Goal: Information Seeking & Learning: Find specific fact

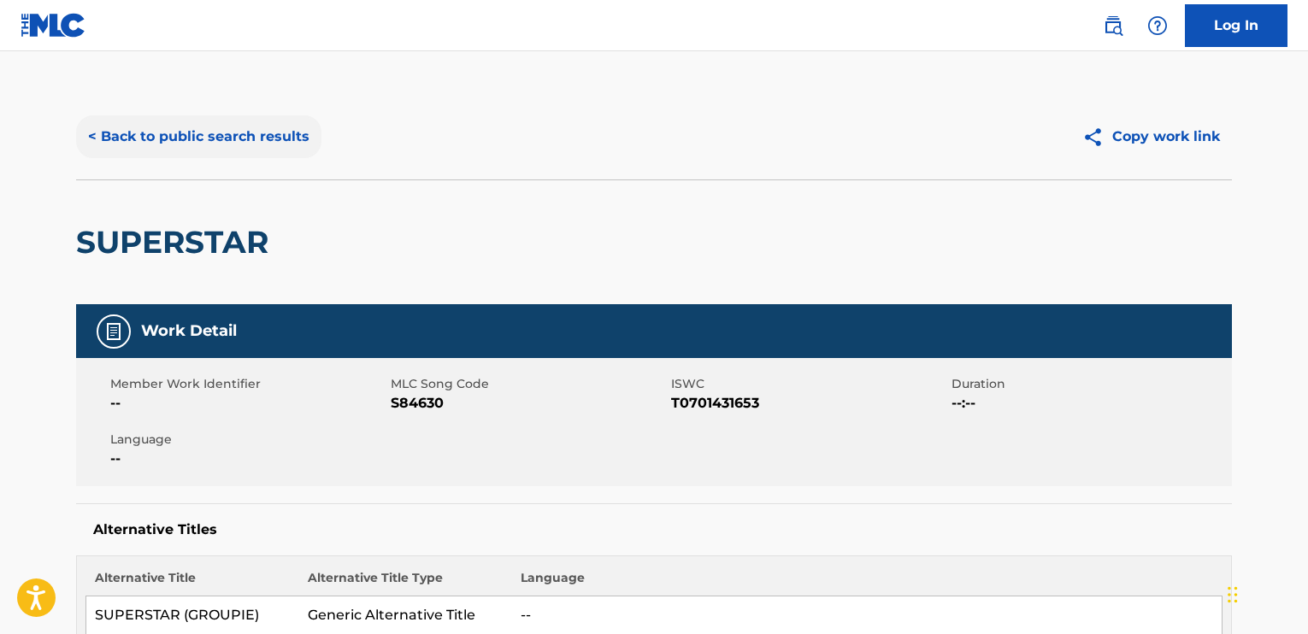
click at [117, 135] on button "< Back to public search results" at bounding box center [198, 136] width 245 height 43
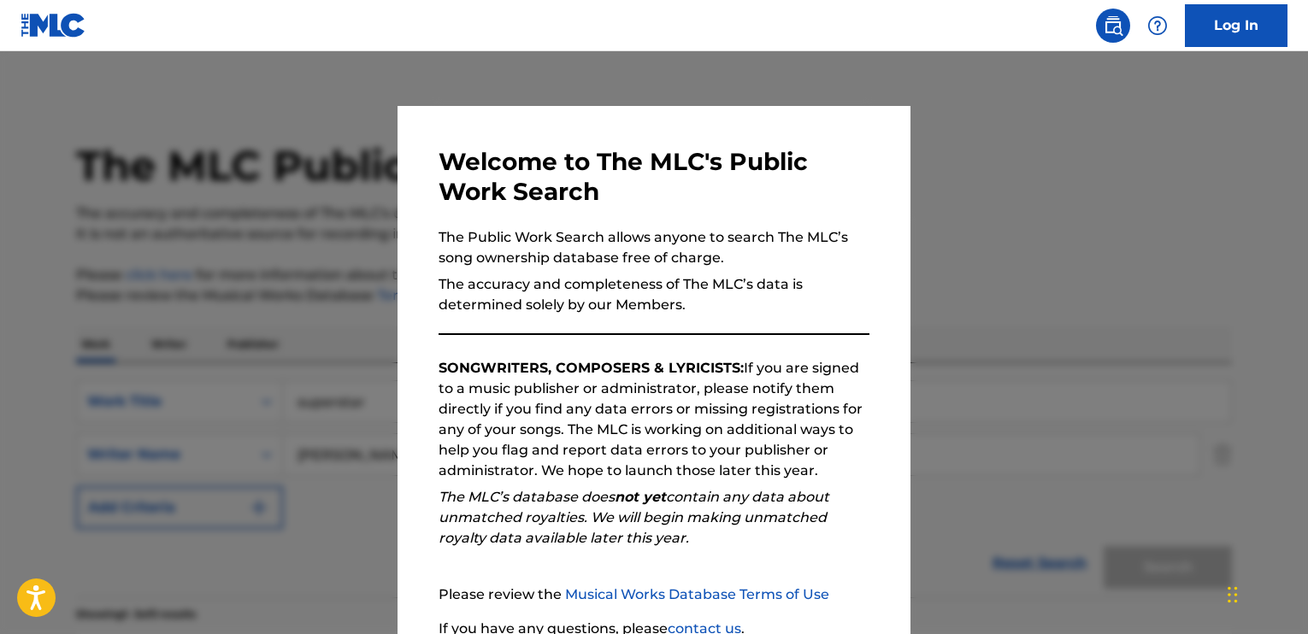
scroll to position [308, 0]
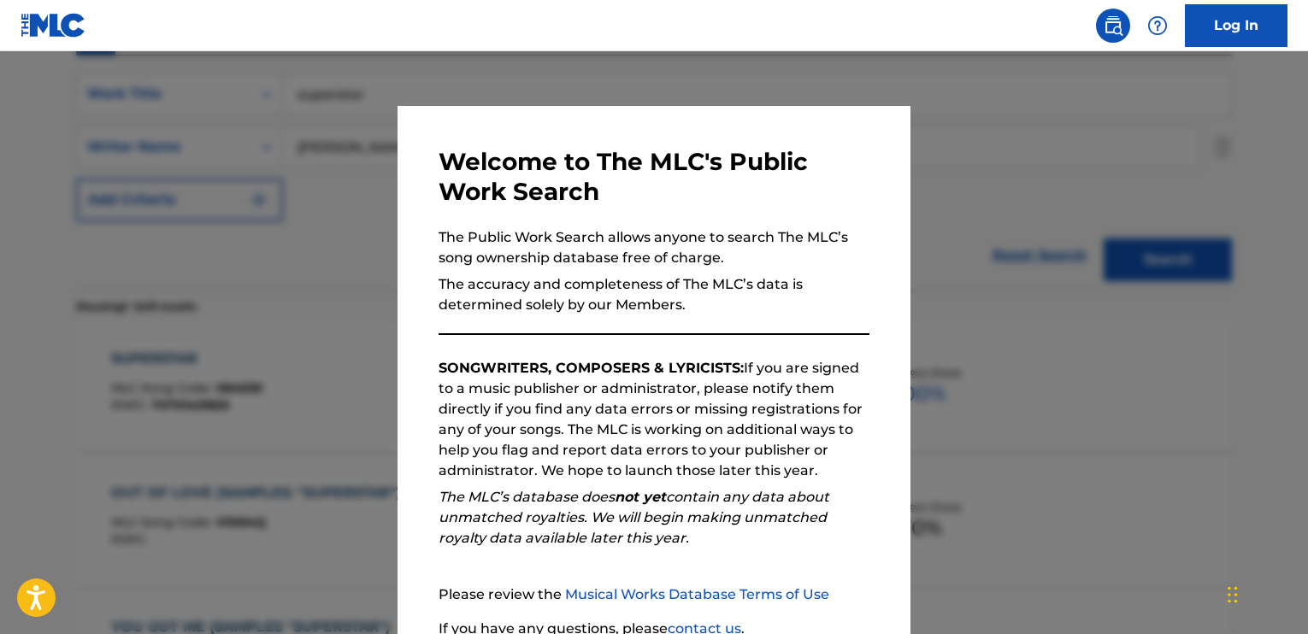
click at [352, 273] on div at bounding box center [654, 368] width 1308 height 634
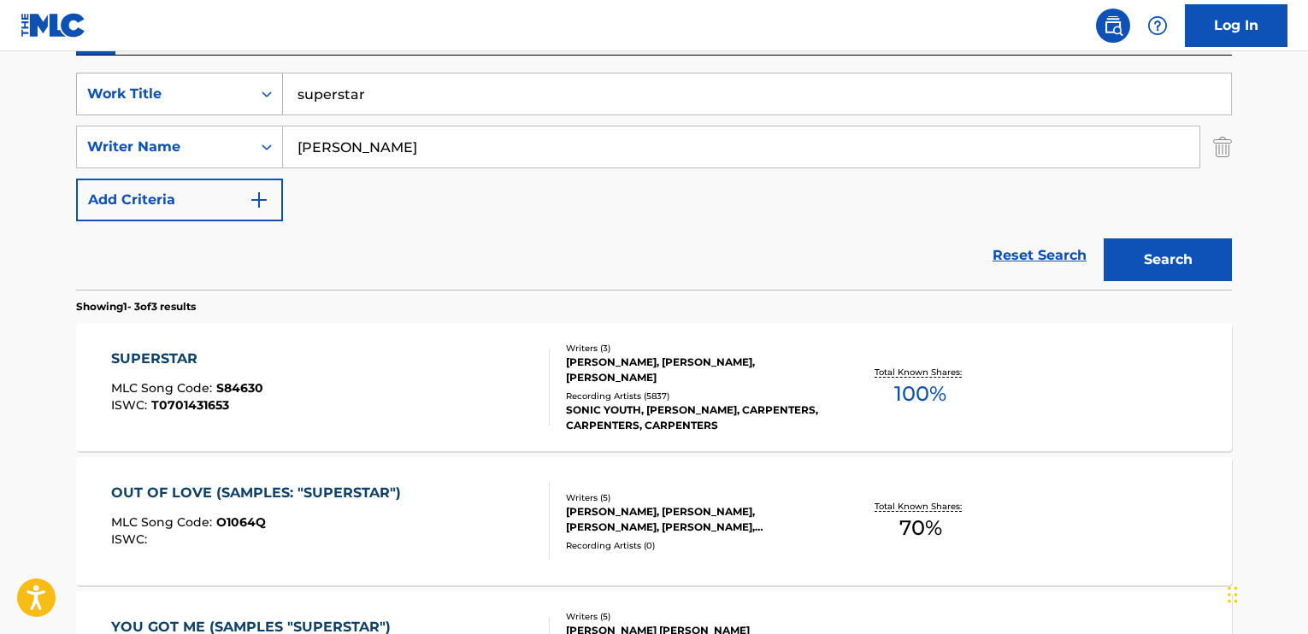
drag, startPoint x: 433, startPoint y: 97, endPoint x: 155, endPoint y: 91, distance: 278.8
click at [155, 91] on div "SearchWithCriteria52d1f9e8-639e-4639-a089-080cd5817c78 Work Title superstar" at bounding box center [654, 94] width 1156 height 43
paste input "We Love You [PERSON_NAME]"
type input "We Love You [PERSON_NAME]"
drag, startPoint x: 207, startPoint y: 140, endPoint x: 241, endPoint y: 140, distance: 34.2
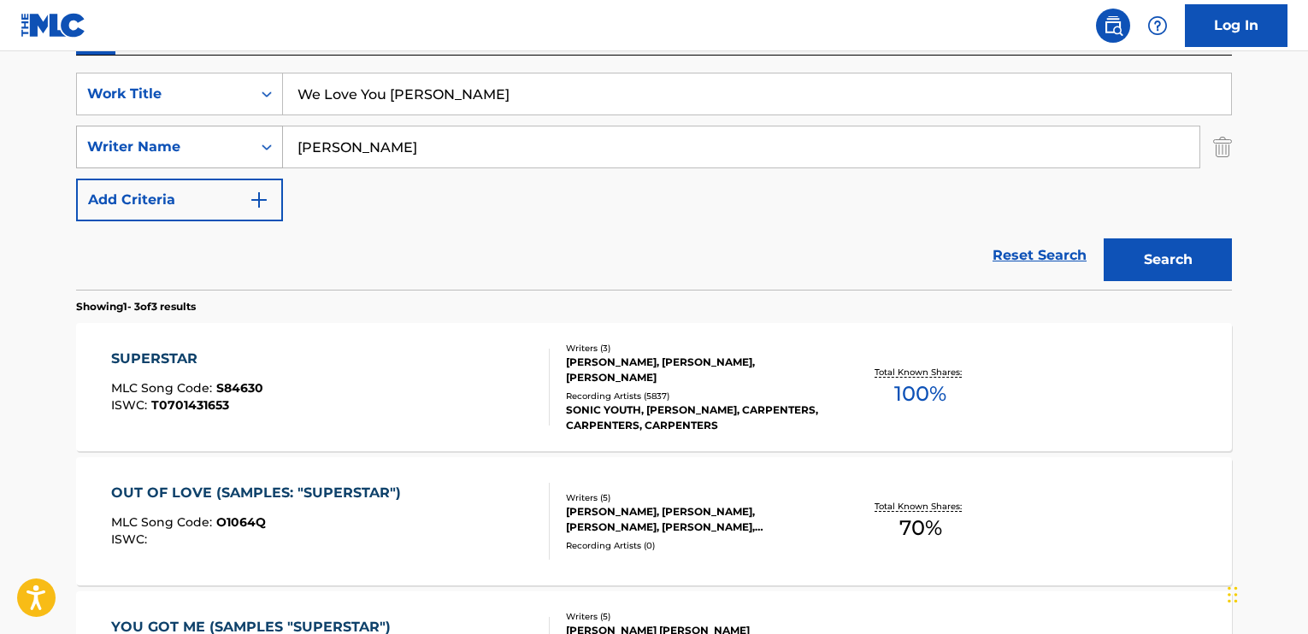
click at [195, 140] on div "SearchWithCriteria95b8bbb9-7ea8-41f8-a78e-57d62d9c5314 Writer Name [PERSON_NAME]" at bounding box center [654, 147] width 1156 height 43
click at [1153, 250] on button "Search" at bounding box center [1168, 260] width 128 height 43
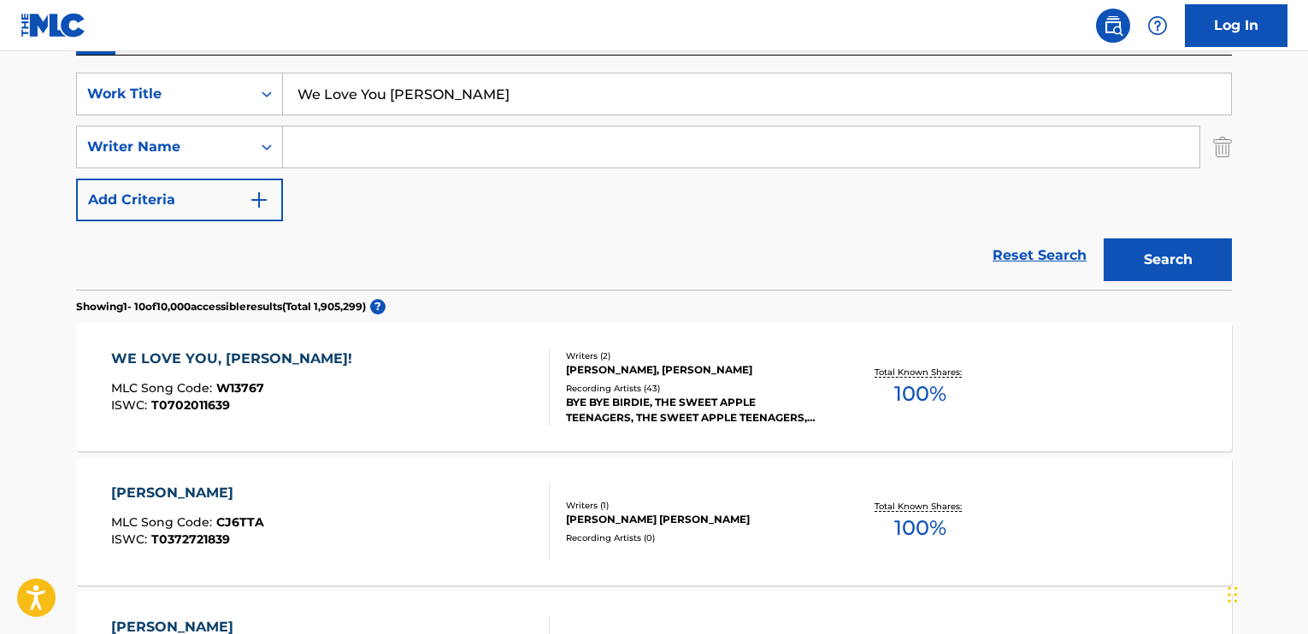
click at [261, 369] on div "WE LOVE YOU, [PERSON_NAME]! MLC Song Code : W13767 ISWC : T0702011639" at bounding box center [236, 387] width 250 height 77
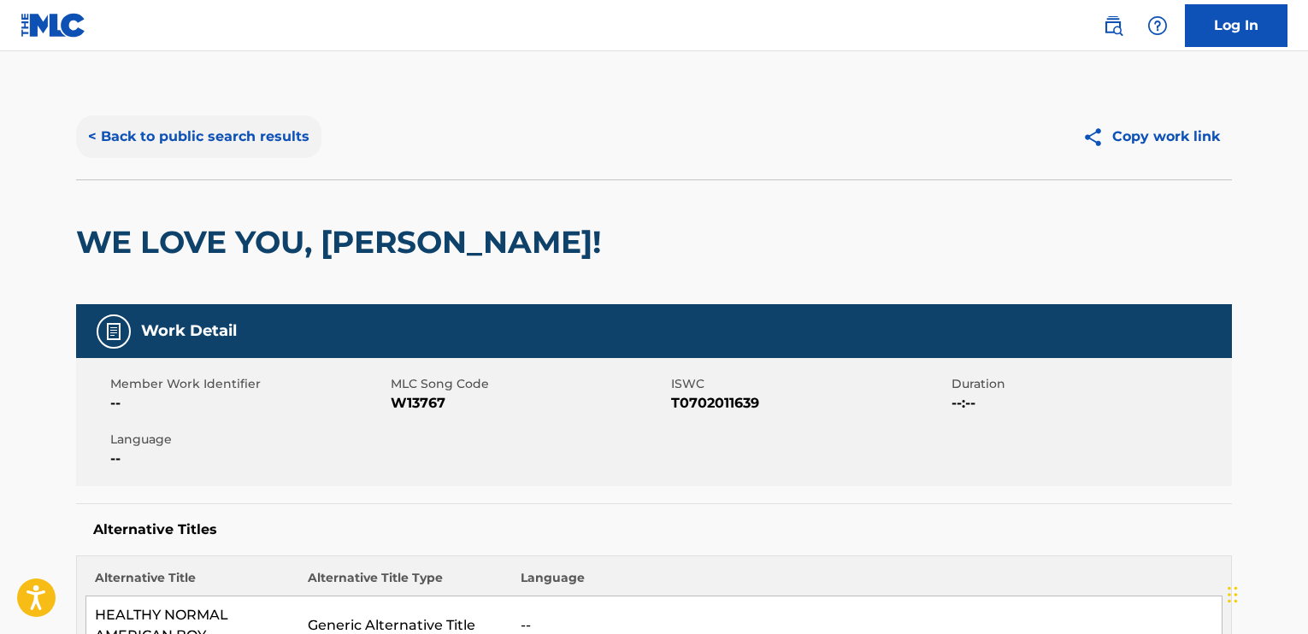
click at [152, 117] on button "< Back to public search results" at bounding box center [198, 136] width 245 height 43
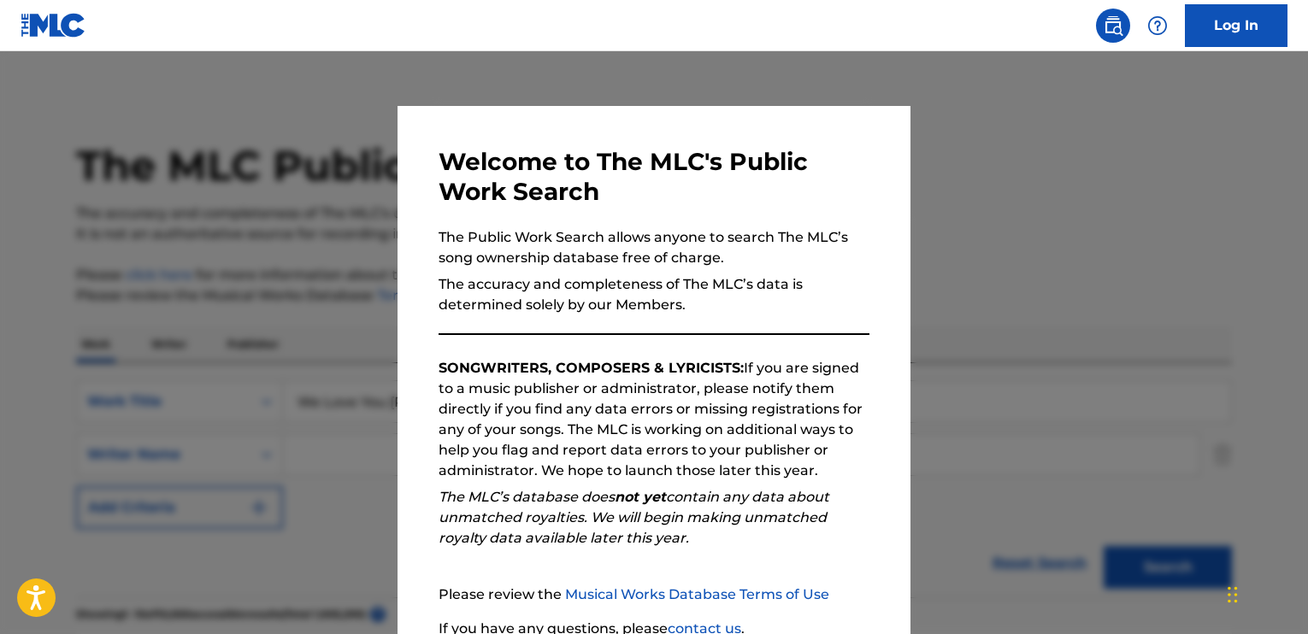
scroll to position [308, 0]
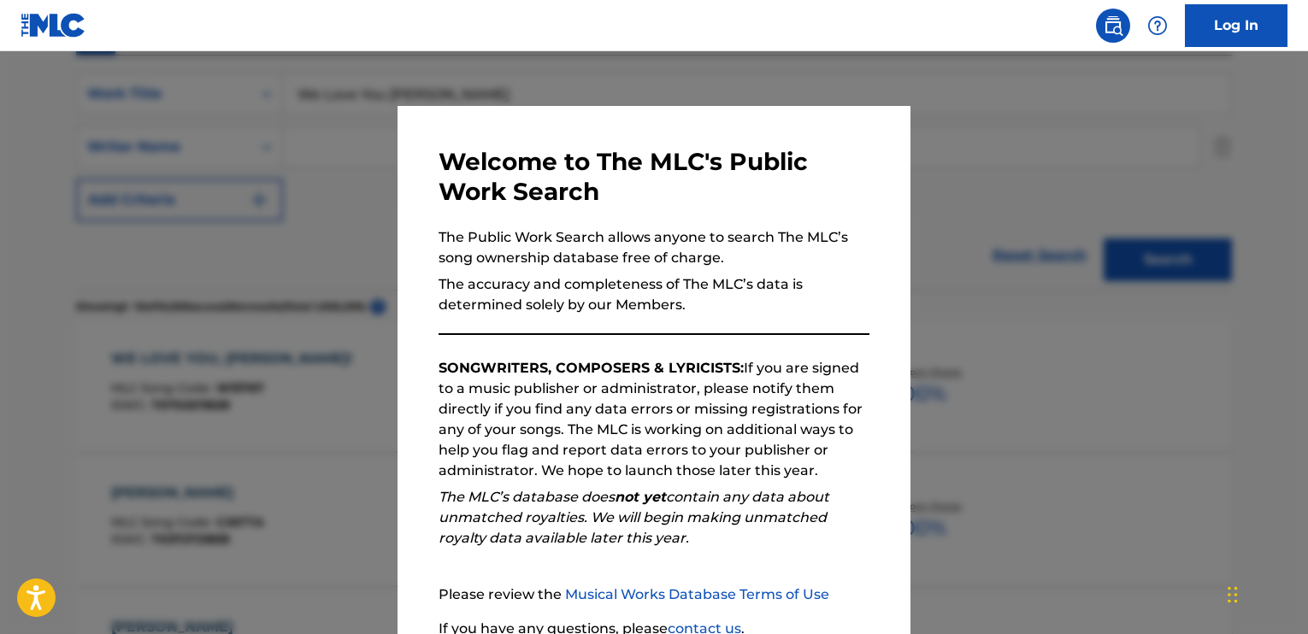
click at [249, 212] on div at bounding box center [654, 368] width 1308 height 634
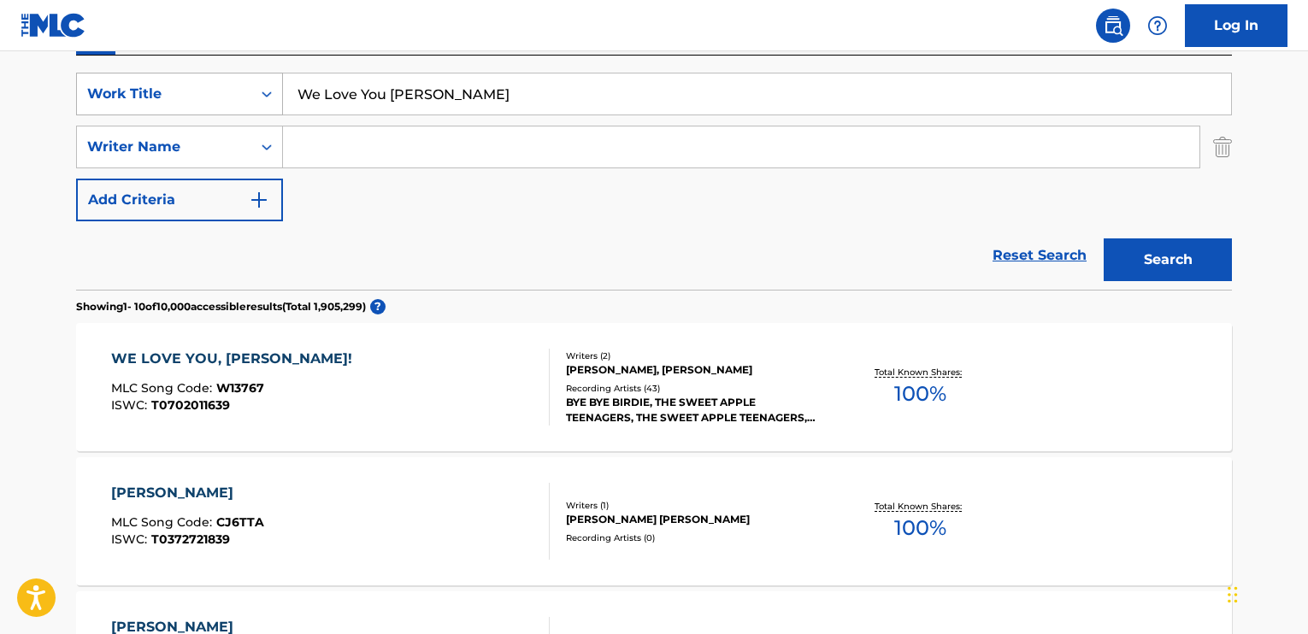
drag, startPoint x: 443, startPoint y: 94, endPoint x: 280, endPoint y: 94, distance: 163.3
click at [280, 94] on div "SearchWithCriteria52d1f9e8-639e-4639-a089-080cd5817c78 Work Title We Love You […" at bounding box center [654, 94] width 1156 height 43
paste input "Change In [PERSON_NAME]"
type input "Change In [PERSON_NAME]"
click at [1129, 252] on button "Search" at bounding box center [1168, 260] width 128 height 43
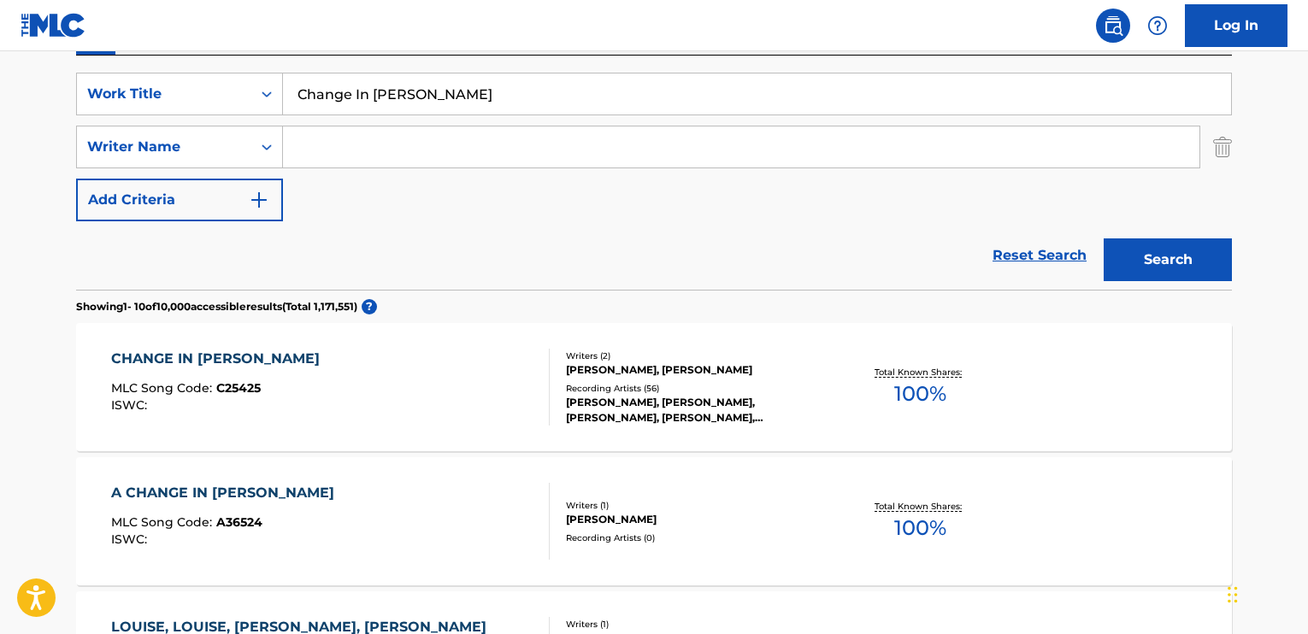
click at [203, 351] on div "CHANGE IN [PERSON_NAME]" at bounding box center [219, 359] width 217 height 21
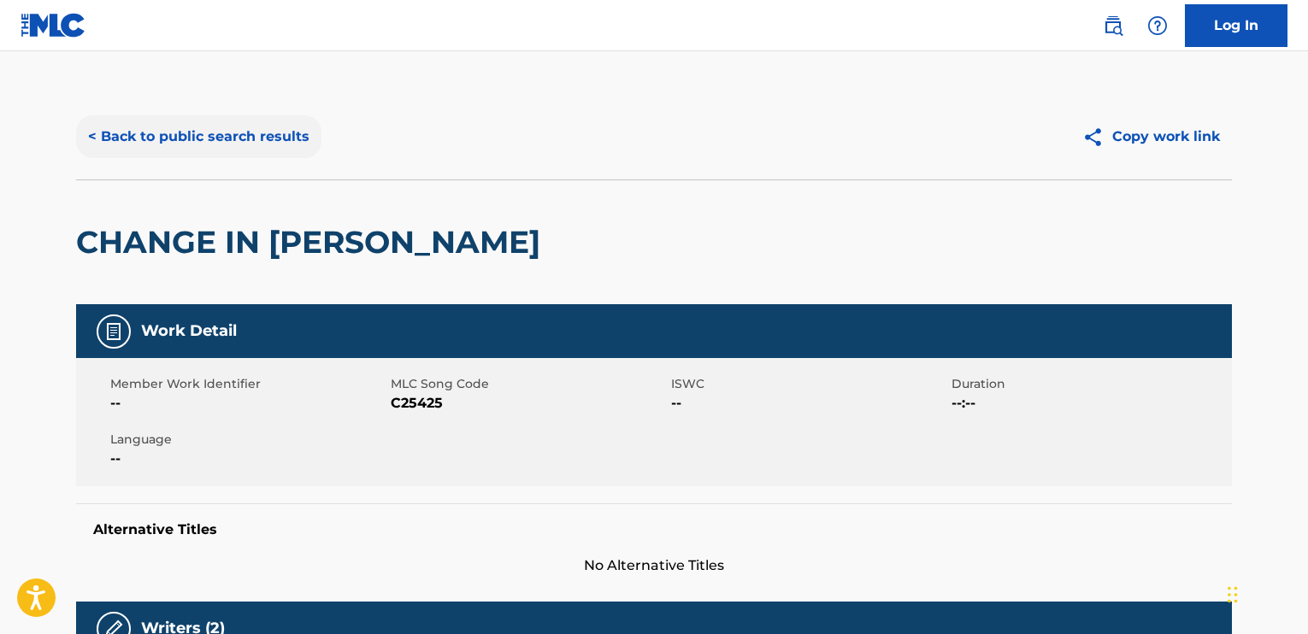
click at [272, 133] on button "< Back to public search results" at bounding box center [198, 136] width 245 height 43
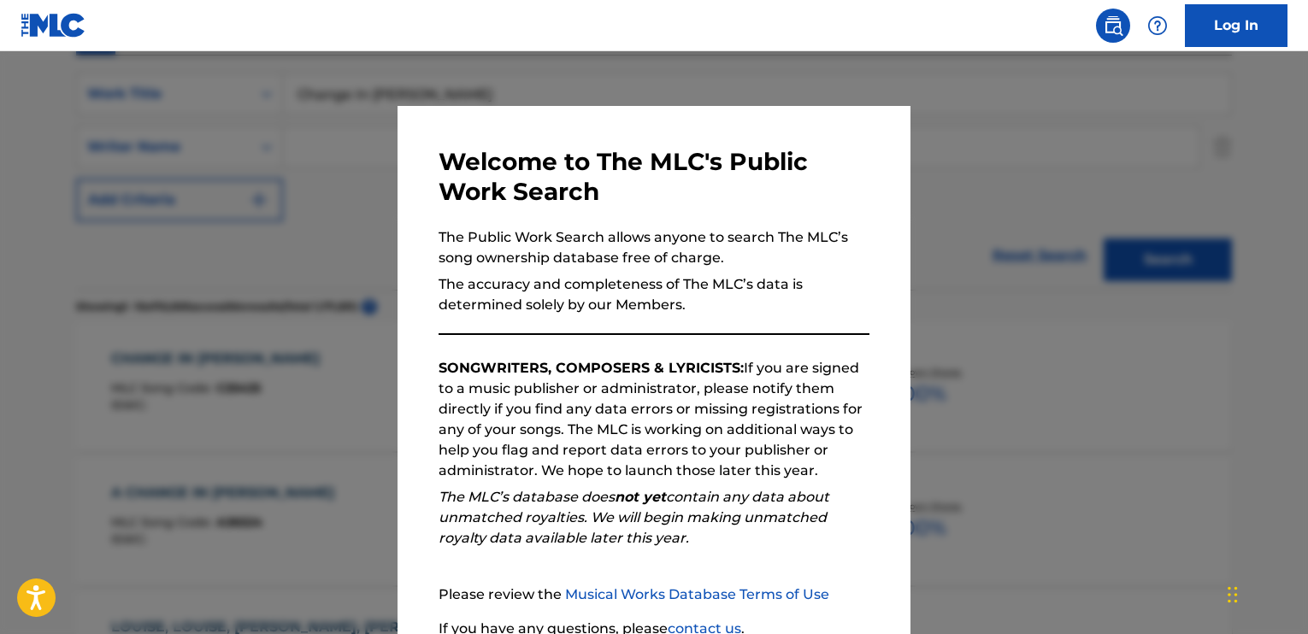
drag, startPoint x: 253, startPoint y: 163, endPoint x: 343, endPoint y: 180, distance: 91.4
click at [255, 164] on div at bounding box center [654, 368] width 1308 height 634
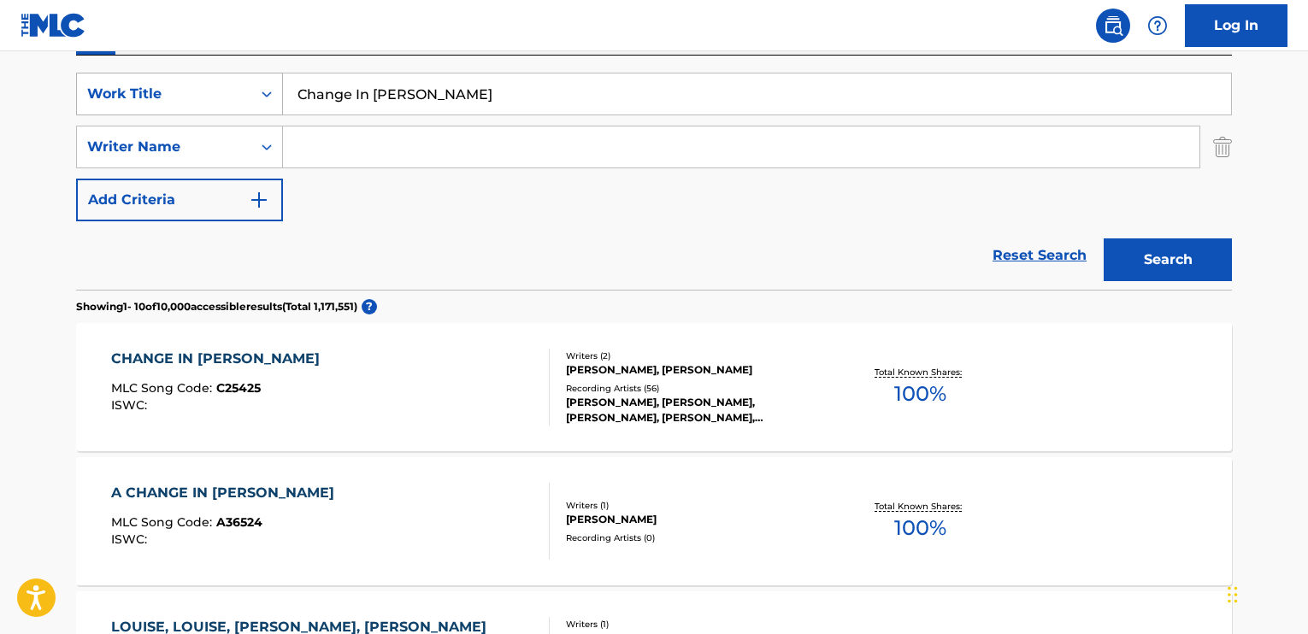
drag, startPoint x: 361, startPoint y: 89, endPoint x: 258, endPoint y: 86, distance: 102.6
click at [258, 86] on div "SearchWithCriteria52d1f9e8-639e-4639-a089-080cd5817c78 Work Title Change In [PE…" at bounding box center [654, 94] width 1156 height 43
paste input "Going To [US_STATE][GEOGRAPHIC_DATA]"
type input "Going To [US_STATE][GEOGRAPHIC_DATA]"
click at [1137, 254] on button "Search" at bounding box center [1168, 260] width 128 height 43
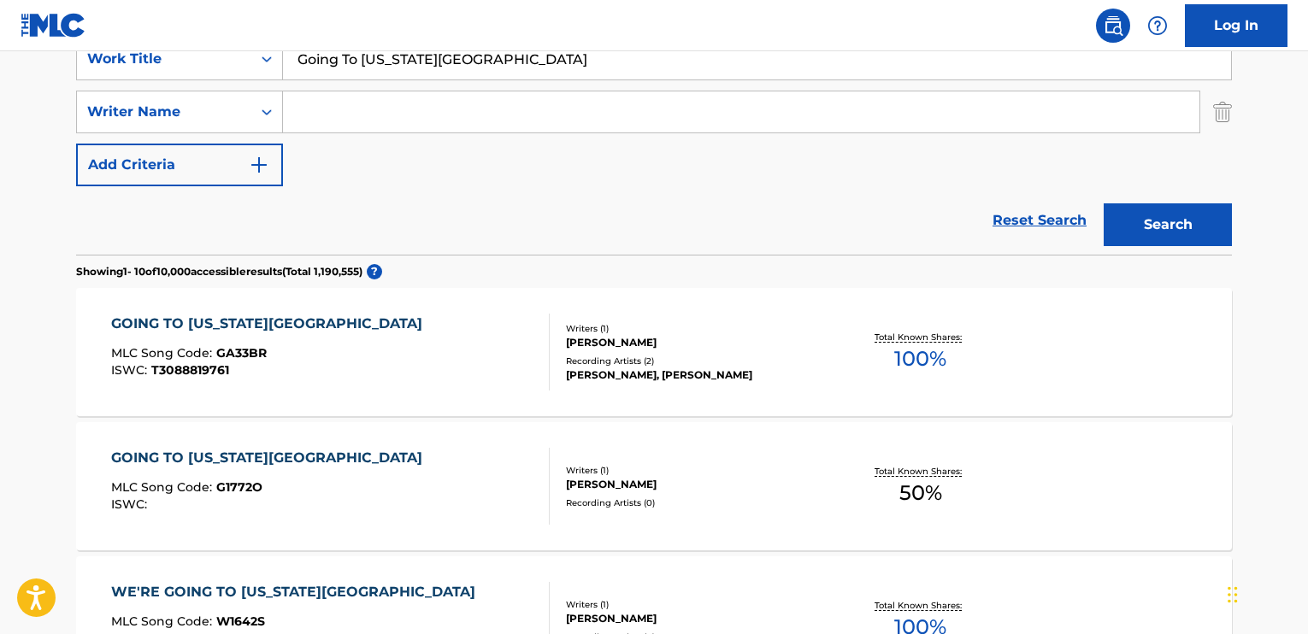
scroll to position [479, 0]
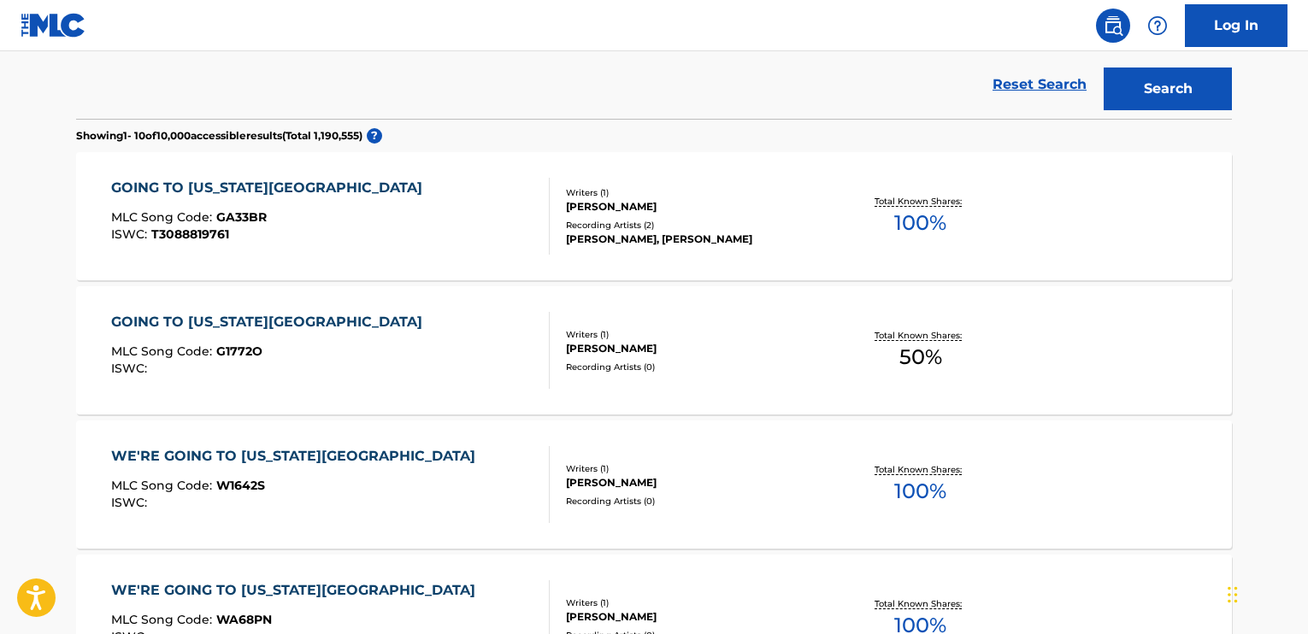
click at [232, 327] on div "GOING TO [US_STATE][GEOGRAPHIC_DATA]" at bounding box center [271, 322] width 320 height 21
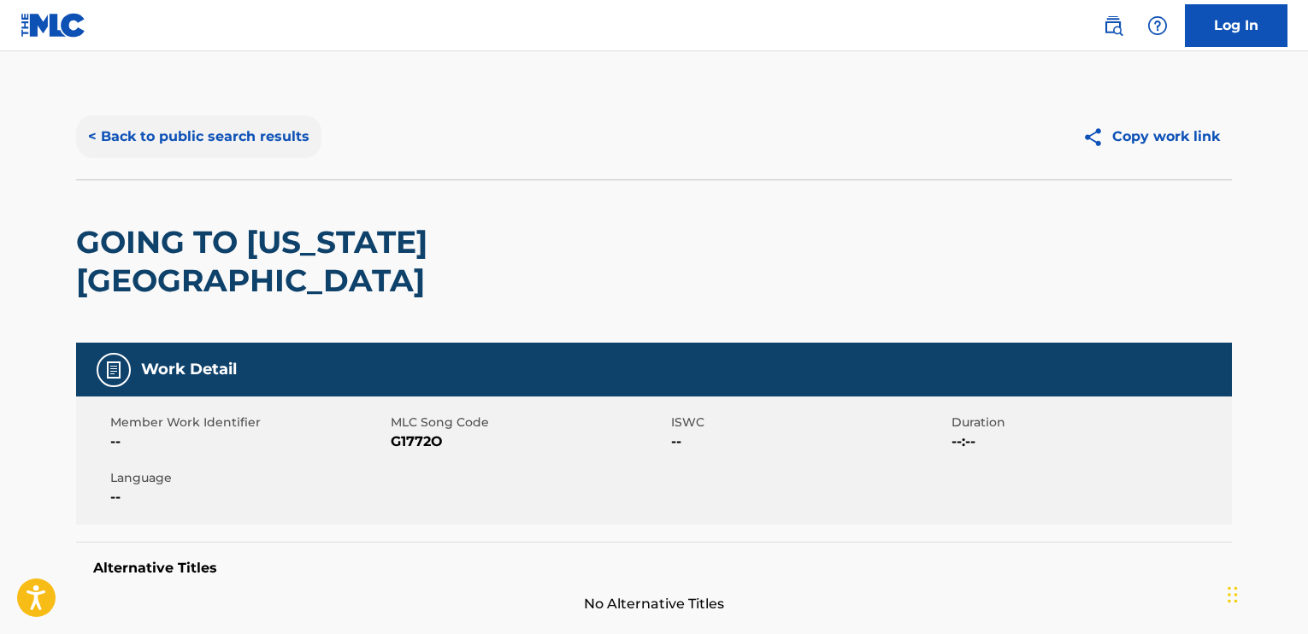
click at [132, 125] on button "< Back to public search results" at bounding box center [198, 136] width 245 height 43
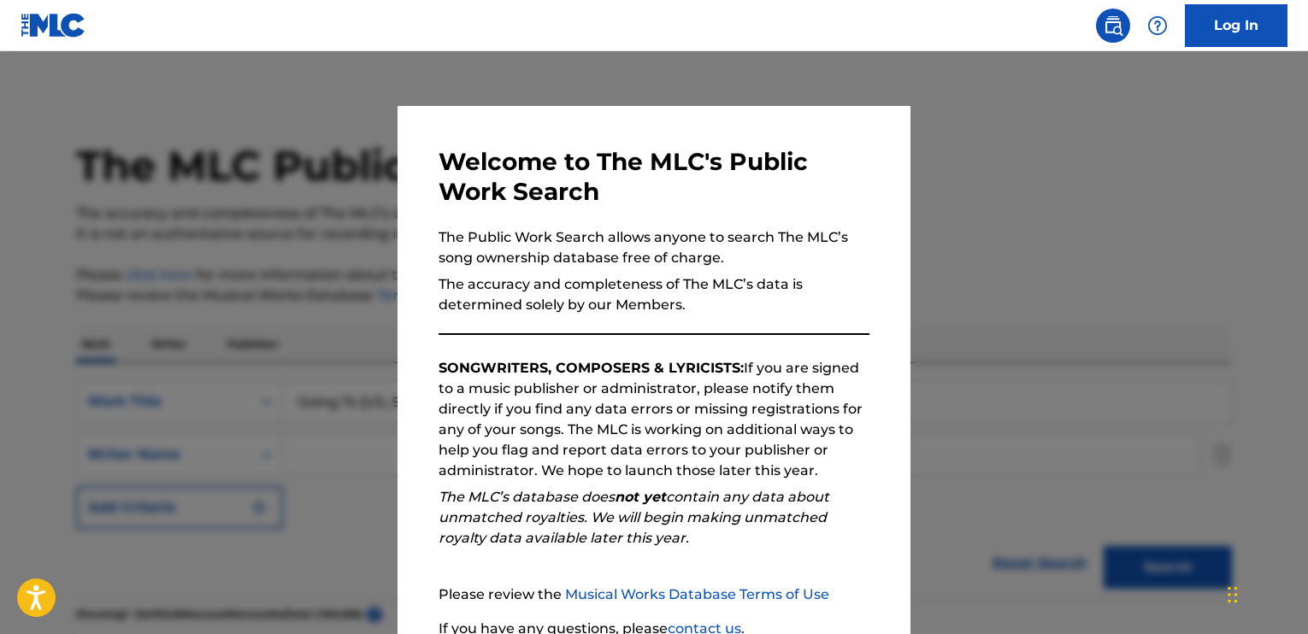
scroll to position [576, 0]
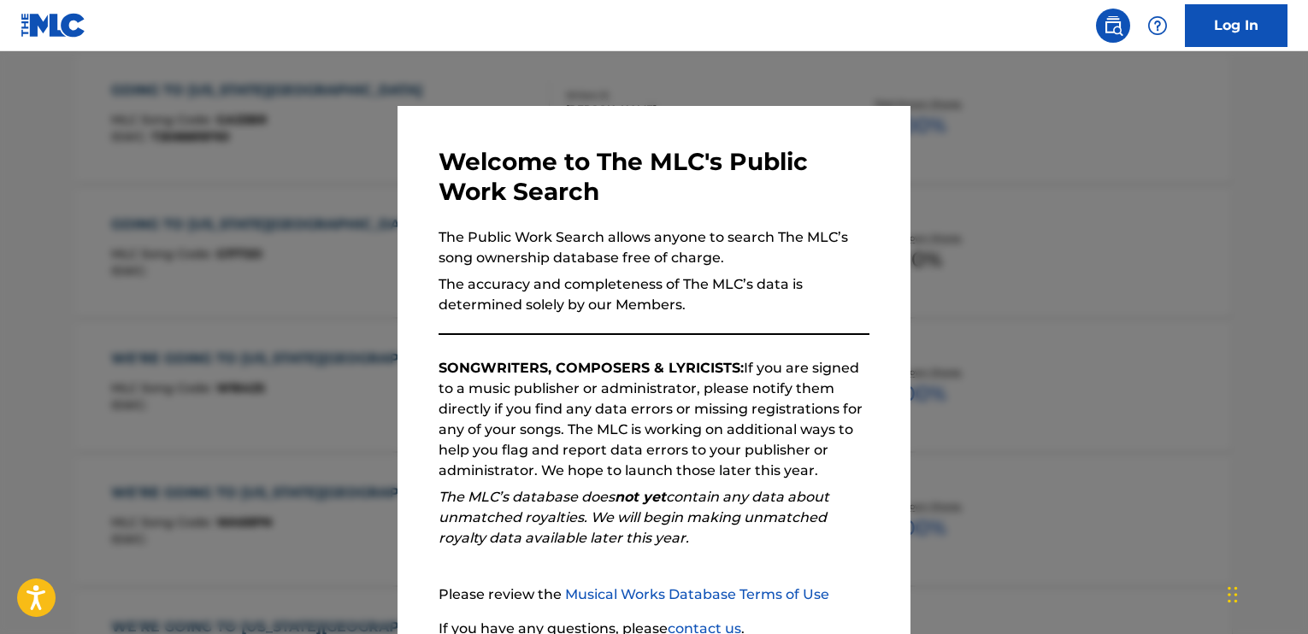
click at [90, 180] on div at bounding box center [654, 368] width 1308 height 634
